Goal: Task Accomplishment & Management: Complete application form

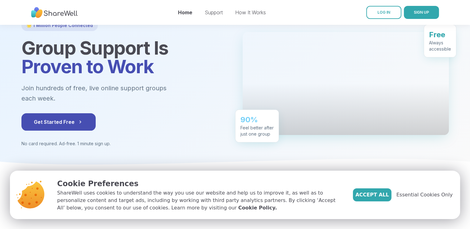
scroll to position [47, 0]
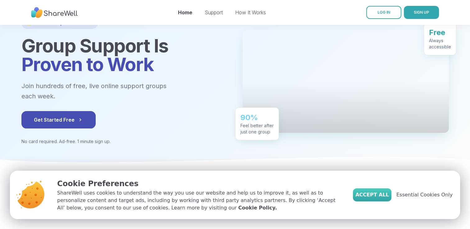
click at [381, 196] on span "Accept All" at bounding box center [373, 194] width 34 height 7
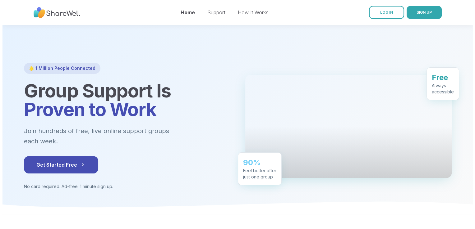
scroll to position [0, 0]
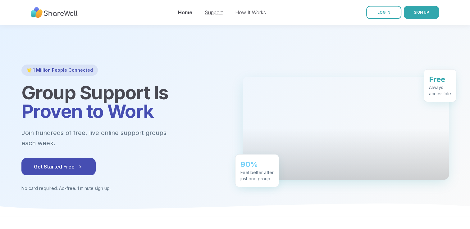
click at [216, 11] on link "Support" at bounding box center [214, 12] width 18 height 6
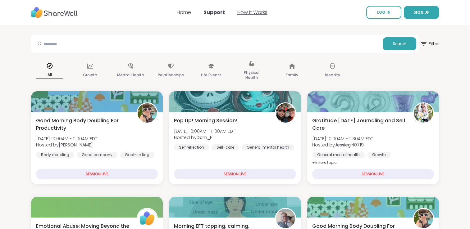
click at [260, 15] on link "How It Works" at bounding box center [252, 12] width 30 height 7
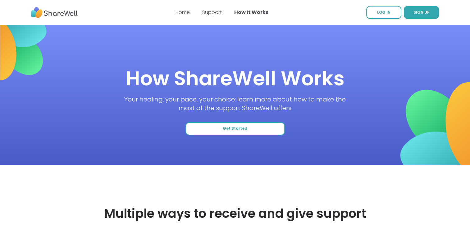
click at [265, 127] on button "Get Started" at bounding box center [235, 128] width 99 height 13
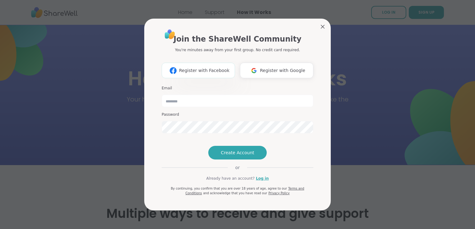
click at [210, 67] on span "Register with Facebook" at bounding box center [204, 70] width 50 height 7
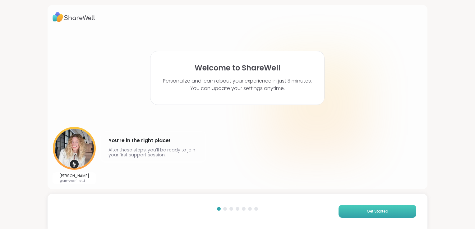
click at [375, 212] on span "Get Started" at bounding box center [377, 212] width 21 height 6
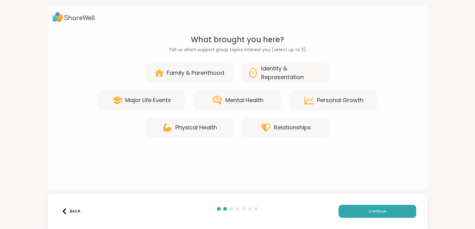
click at [204, 131] on div "Physical Health" at bounding box center [196, 127] width 42 height 9
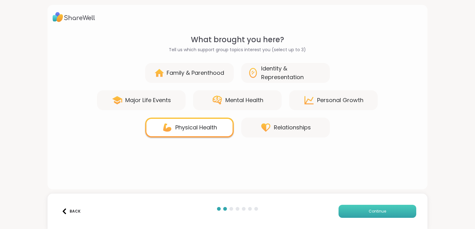
click at [375, 212] on span "Continue" at bounding box center [377, 212] width 17 height 6
